Goal: Find specific page/section: Find specific page/section

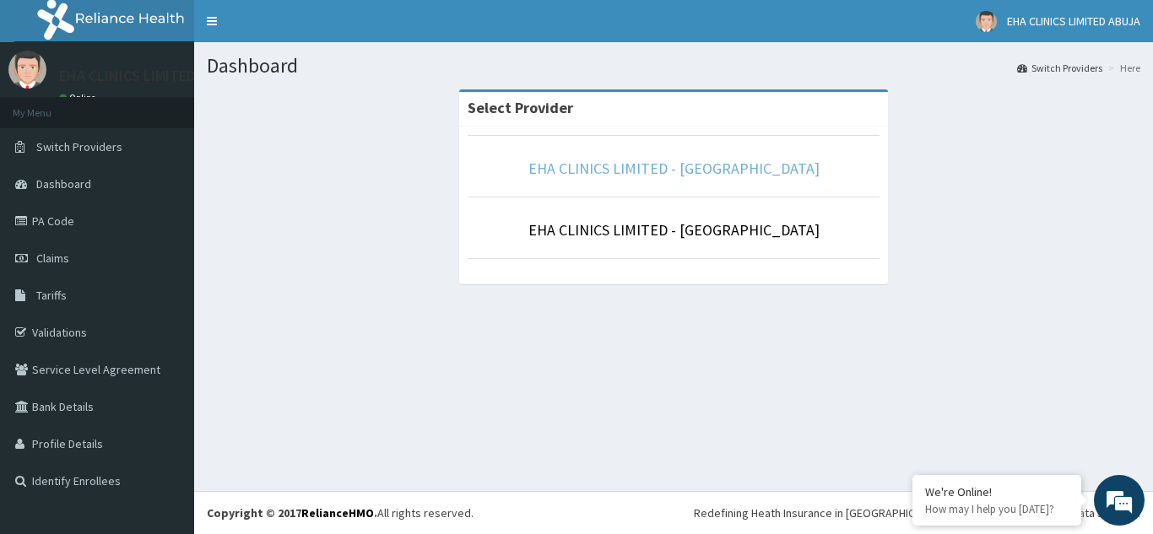
click at [639, 168] on link "EHA CLINICS LIMITED - [GEOGRAPHIC_DATA]" at bounding box center [673, 168] width 291 height 19
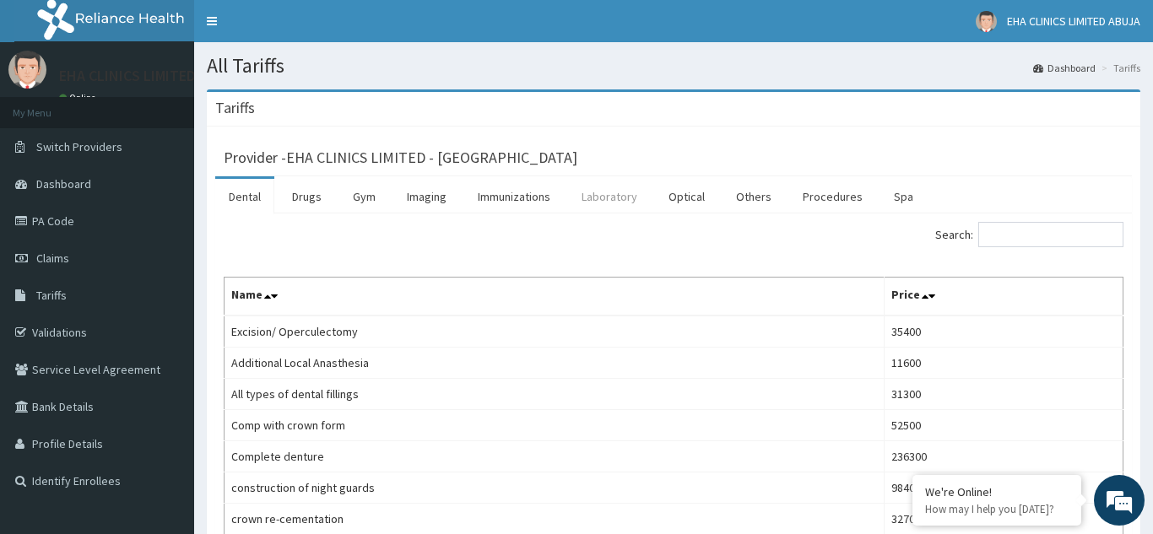
click at [602, 198] on link "Laboratory" at bounding box center [609, 196] width 83 height 35
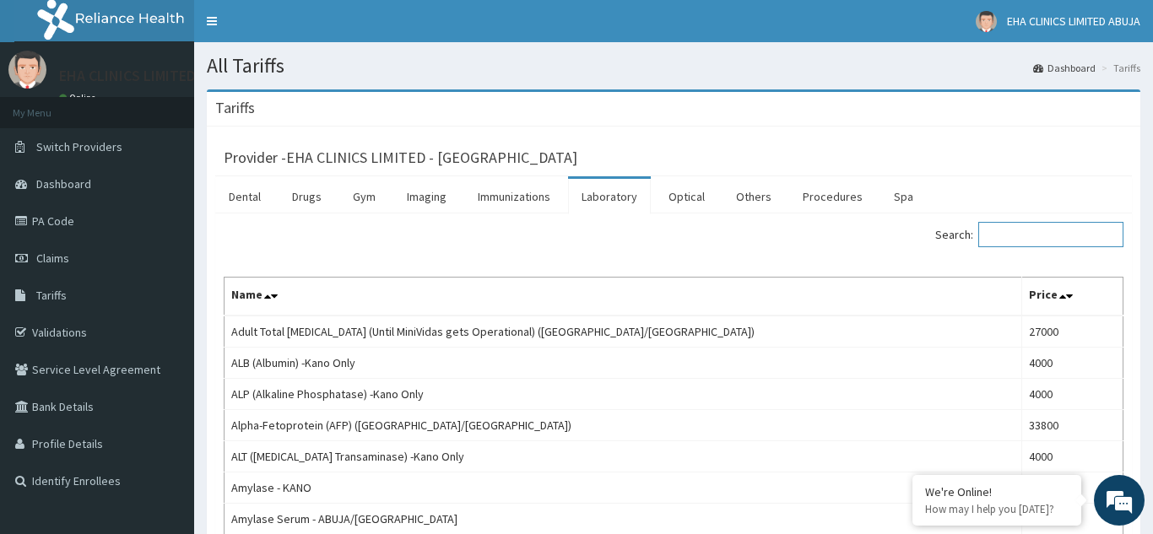
click at [998, 237] on input "Search:" at bounding box center [1050, 234] width 145 height 25
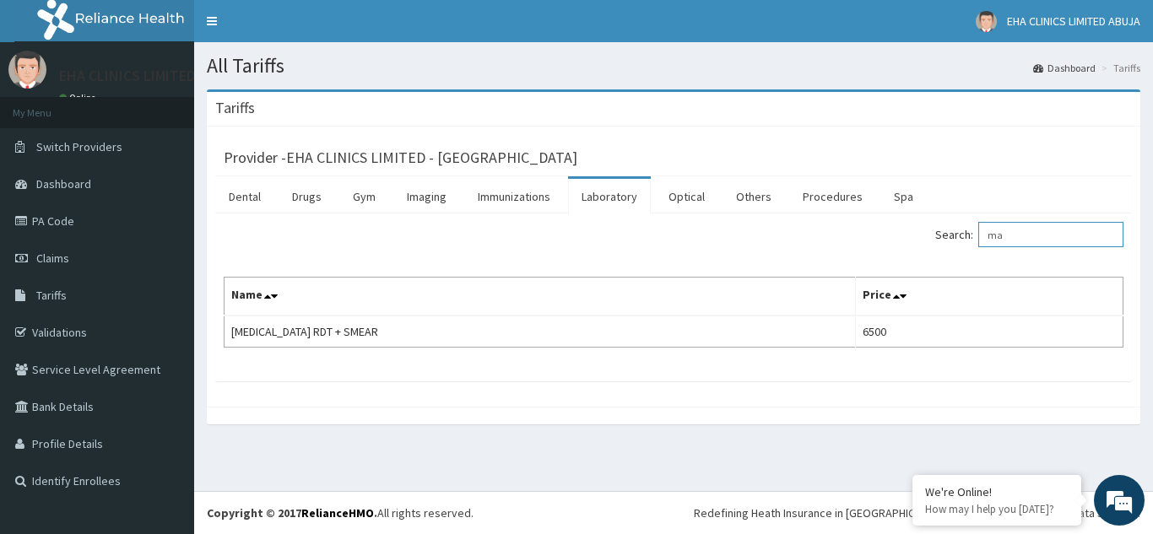
type input "m"
type input "u"
type input "c"
type input "full"
